Goal: Navigation & Orientation: Find specific page/section

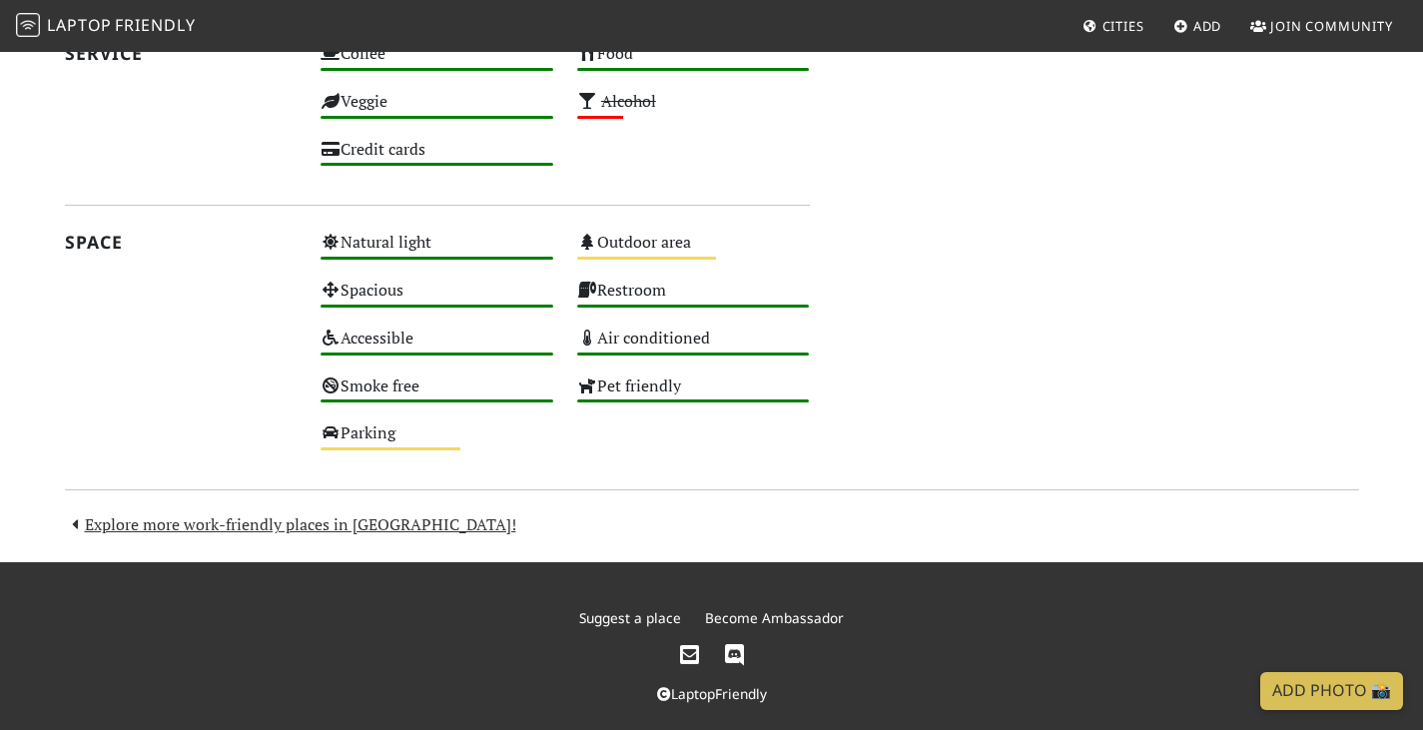
scroll to position [1086, 0]
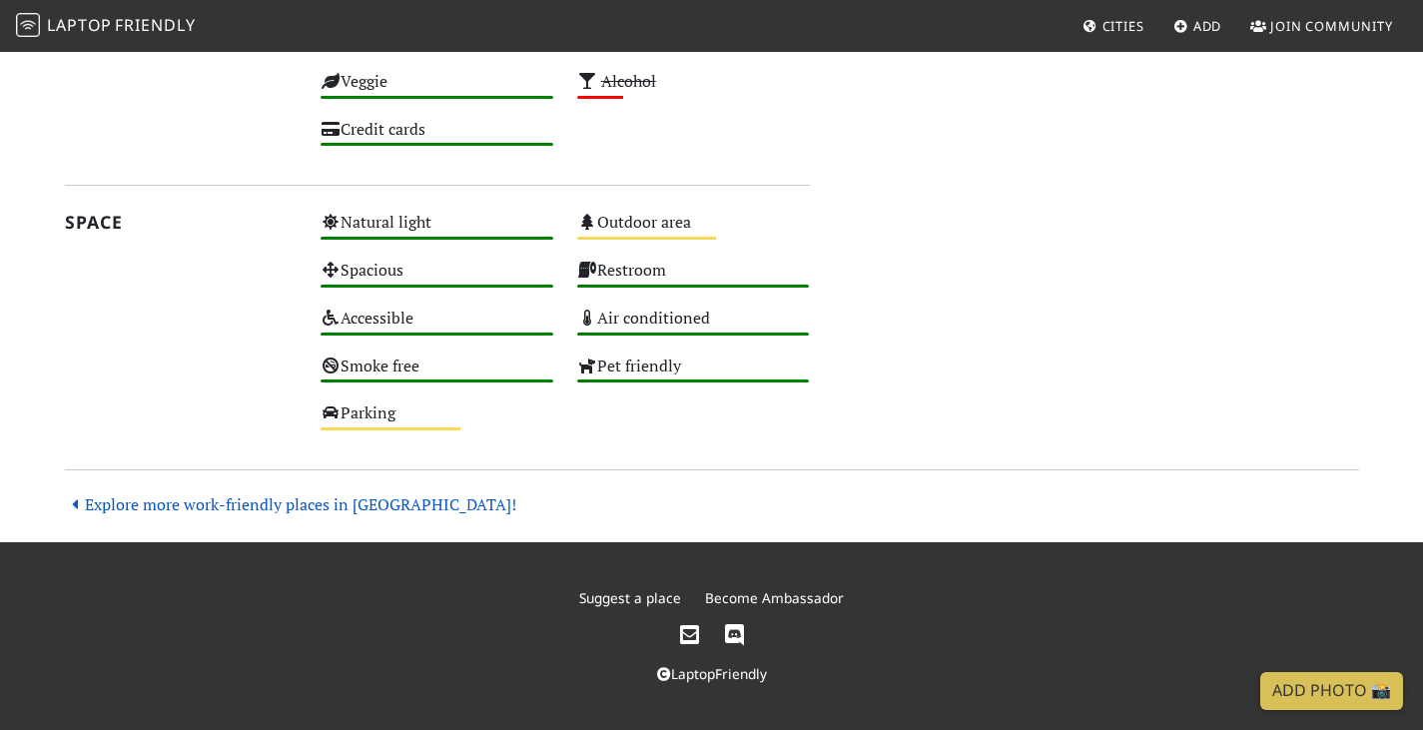
click at [202, 515] on link "Explore more work-friendly places in San Diego!" at bounding box center [290, 504] width 451 height 22
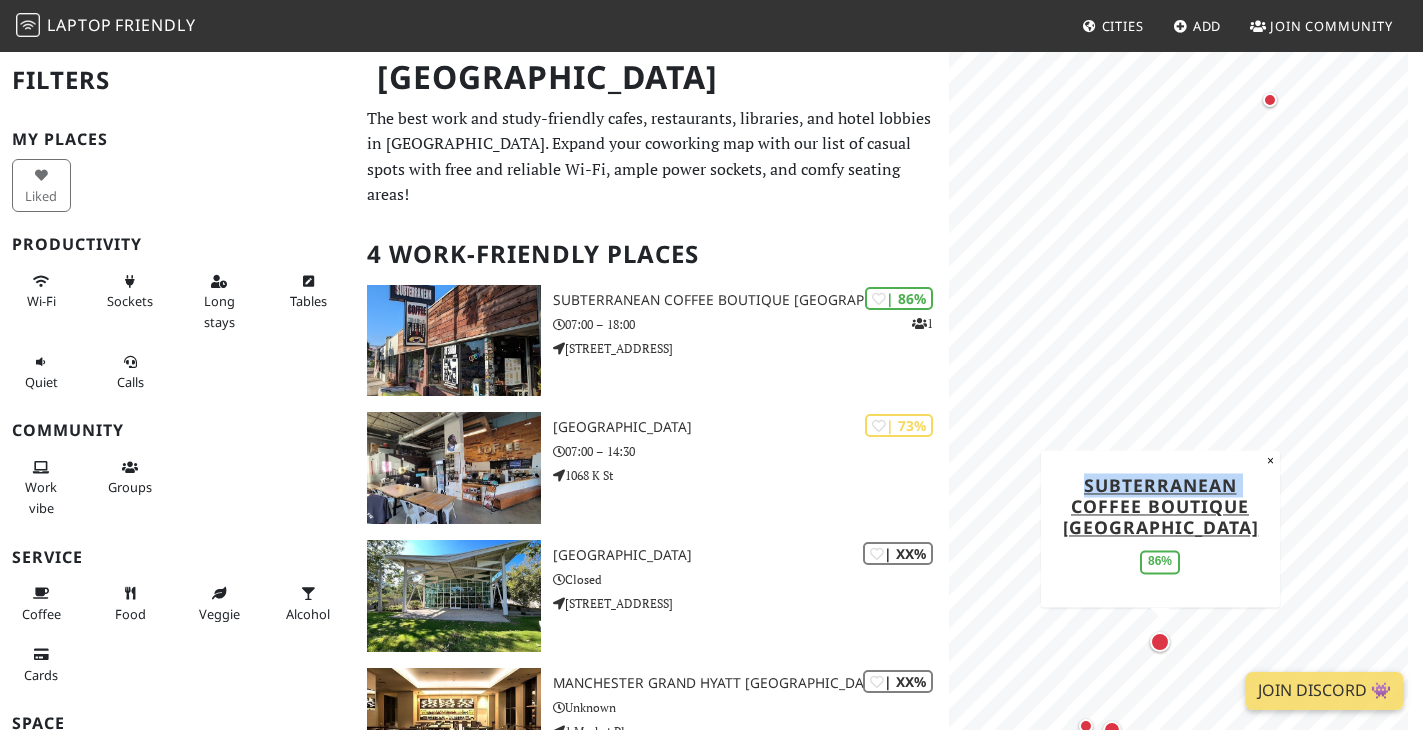
click at [999, 330] on div "MapLibre | Protomaps © OpenStreetMap Subterranean Coffee [GEOGRAPHIC_DATA] 86% ×" at bounding box center [1186, 415] width 474 height 730
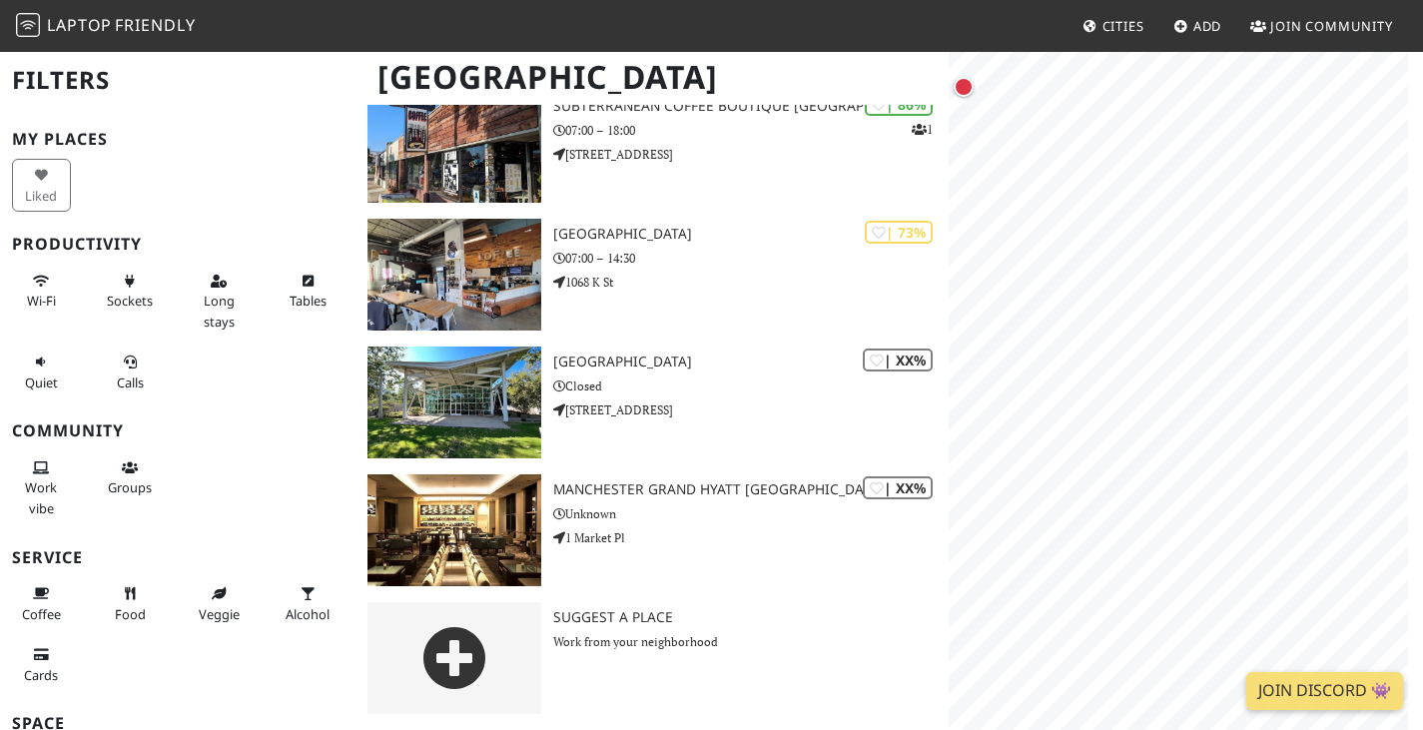
scroll to position [205, 0]
click at [1300, 273] on button "×" at bounding box center [1298, 279] width 19 height 22
